Goal: Use online tool/utility

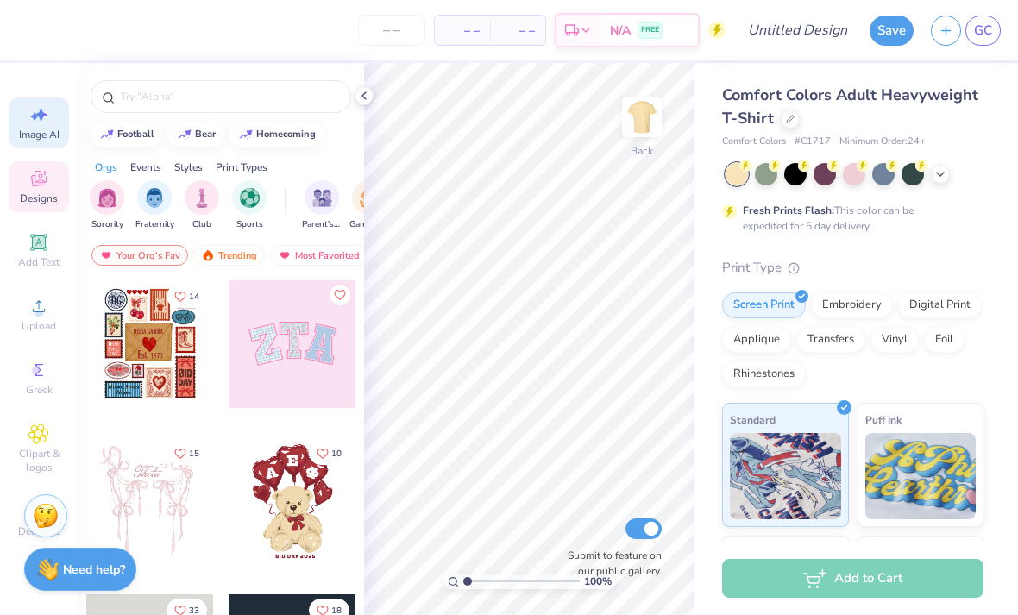
click at [39, 120] on icon at bounding box center [38, 114] width 21 height 21
select select "4"
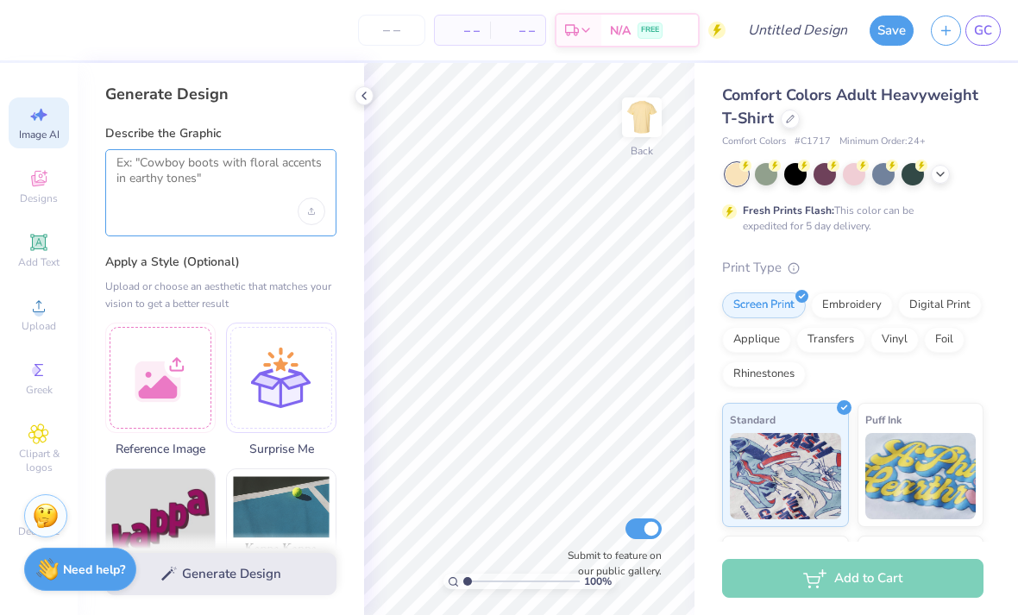
click at [218, 197] on textarea at bounding box center [221, 176] width 209 height 43
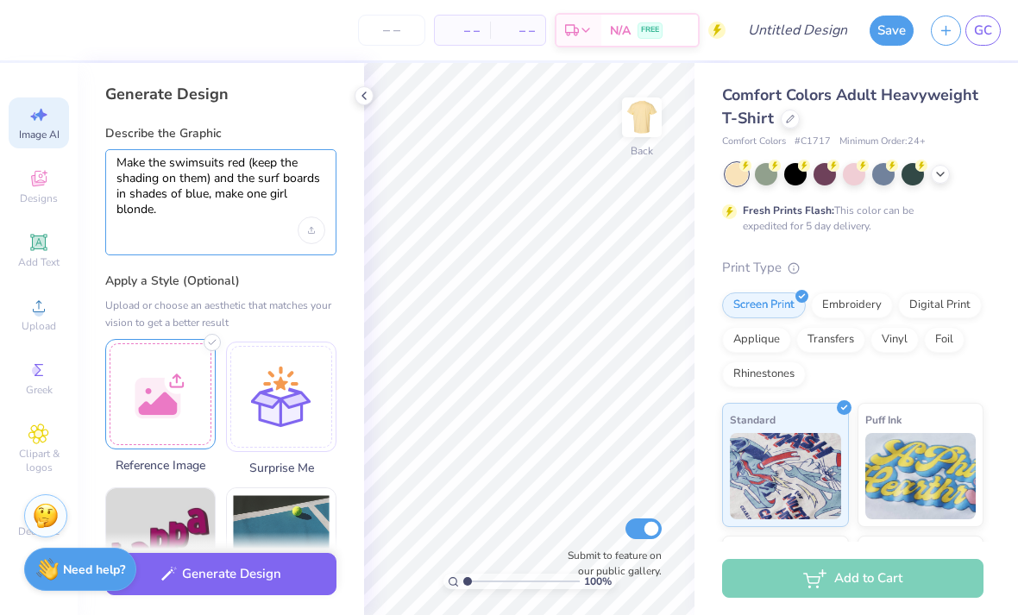
type textarea "Make the swimsuits red (keep the shading on them) and the surf boards in shades…"
click at [172, 419] on div at bounding box center [160, 394] width 110 height 110
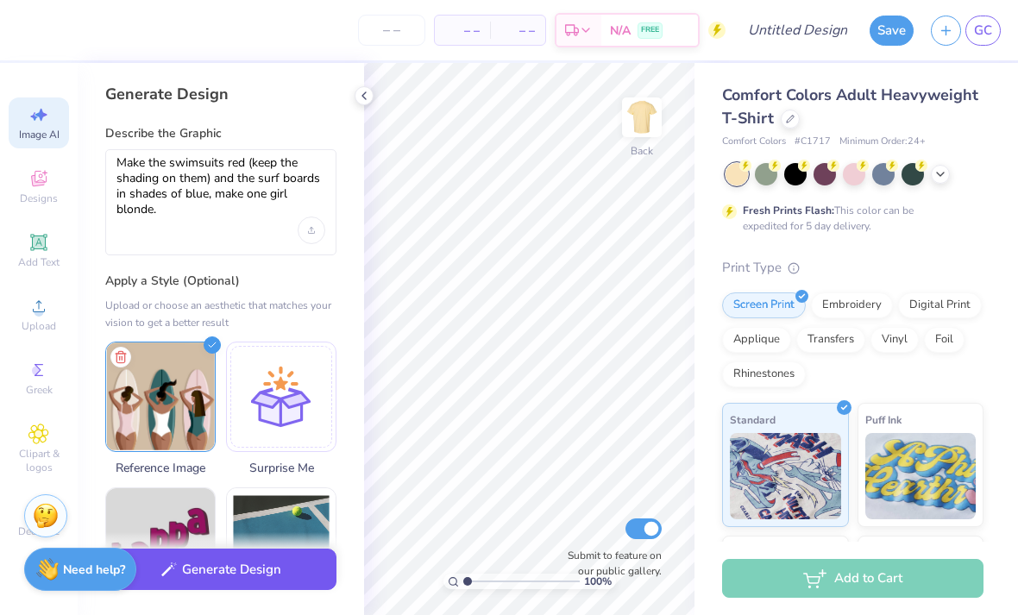
click at [243, 579] on button "Generate Design" at bounding box center [220, 570] width 231 height 42
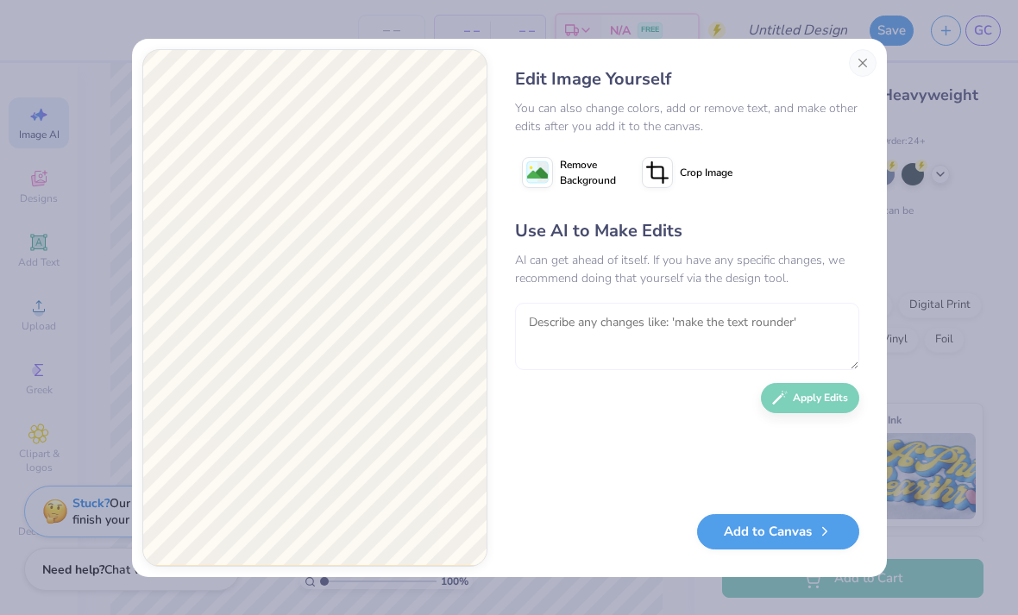
click at [820, 303] on textarea at bounding box center [687, 336] width 344 height 67
click at [549, 167] on icon at bounding box center [537, 172] width 31 height 31
click at [547, 175] on image at bounding box center [537, 173] width 21 height 21
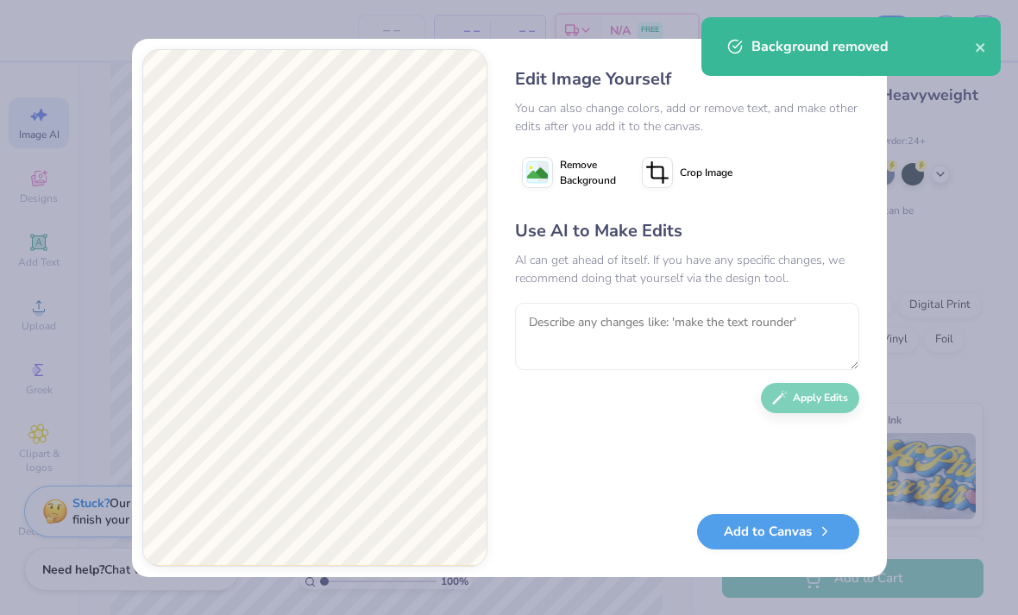
click at [992, 41] on div "Background removed" at bounding box center [851, 46] width 299 height 59
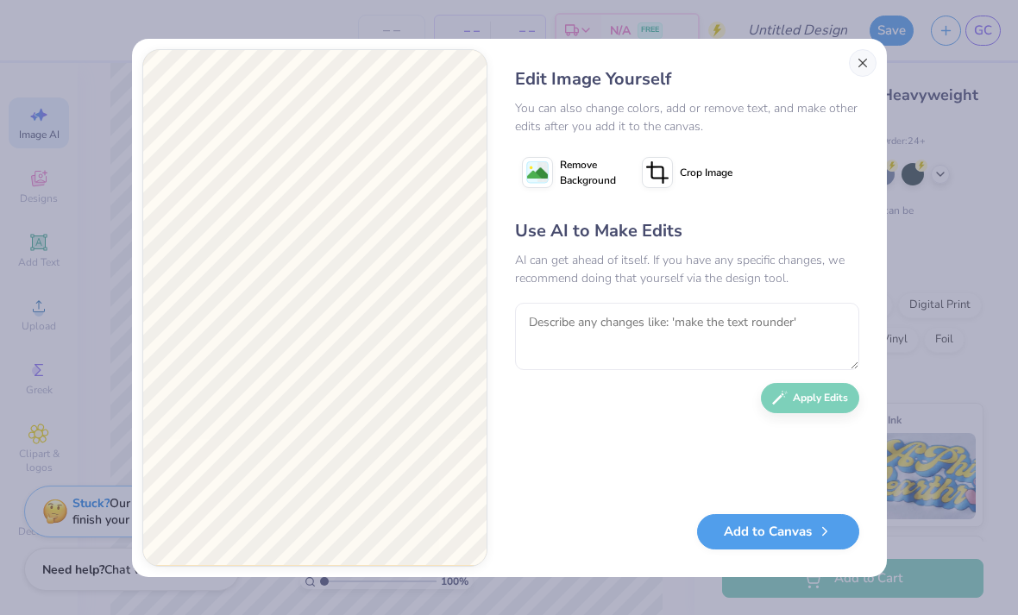
click at [859, 74] on button "Close" at bounding box center [863, 63] width 28 height 28
